Goal: Use online tool/utility: Utilize a website feature to perform a specific function

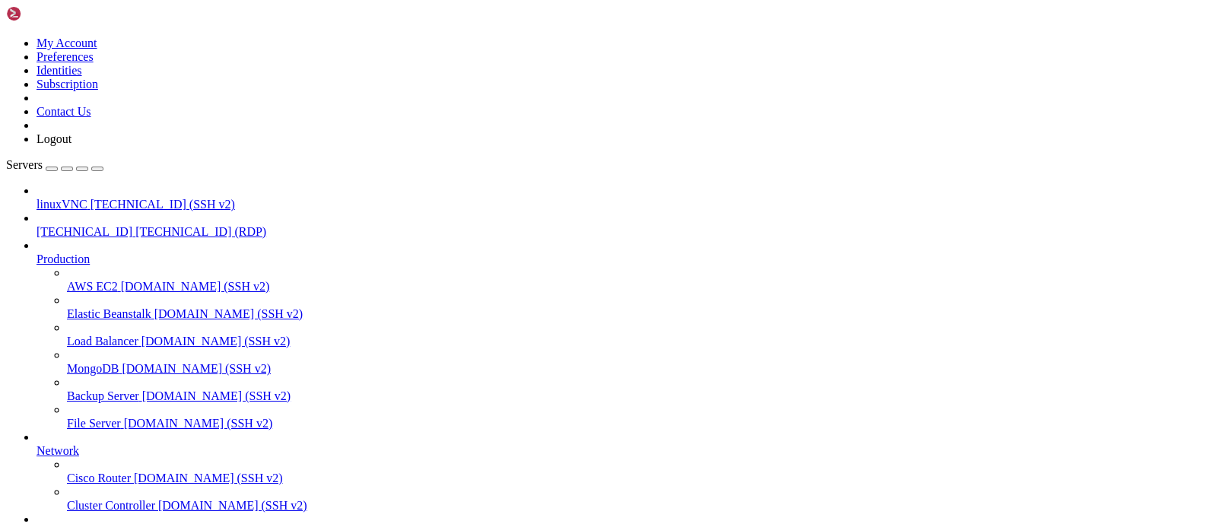
drag, startPoint x: 558, startPoint y: 940, endPoint x: 519, endPoint y: 939, distance: 39.6
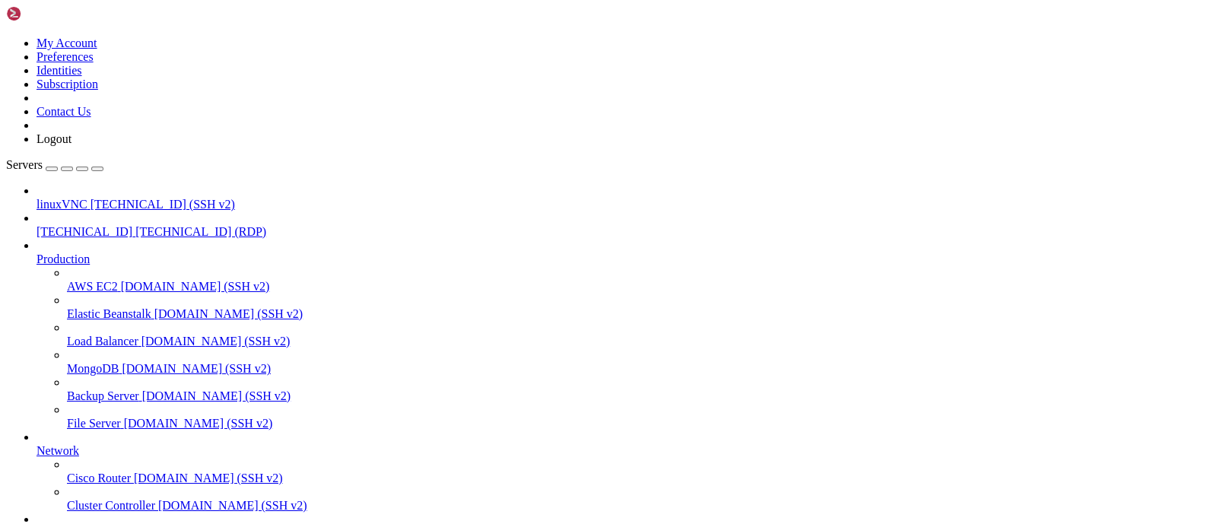
drag, startPoint x: 282, startPoint y: 951, endPoint x: 344, endPoint y: 941, distance: 63.2
